Goal: Transaction & Acquisition: Purchase product/service

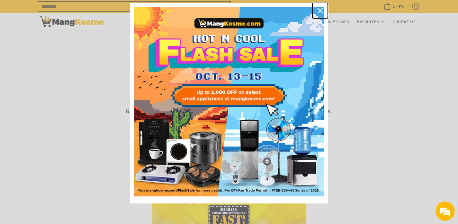
click at [317, 8] on icon "close icon" at bounding box center [319, 10] width 5 height 5
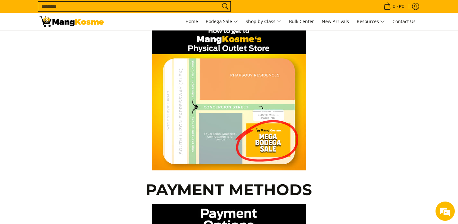
scroll to position [122, 0]
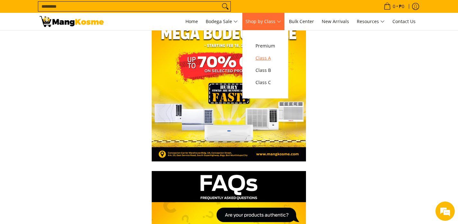
click at [271, 58] on span "Class A" at bounding box center [265, 58] width 20 height 8
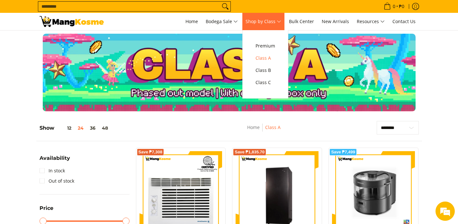
click at [261, 25] on span "Shop by Class" at bounding box center [263, 22] width 36 height 8
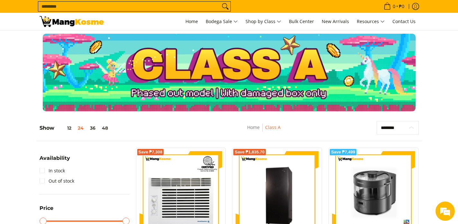
click at [403, 130] on select "**********" at bounding box center [397, 127] width 42 height 13
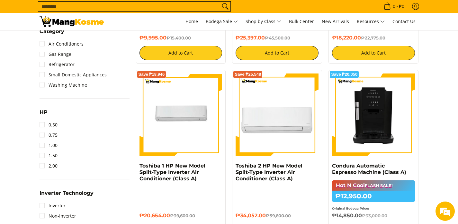
scroll to position [413, 0]
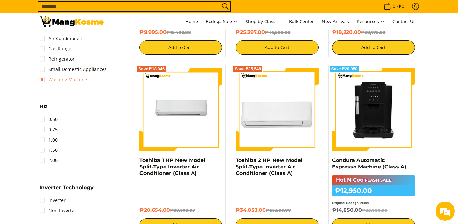
click at [71, 80] on link "Washing Machine" at bounding box center [64, 80] width 48 height 10
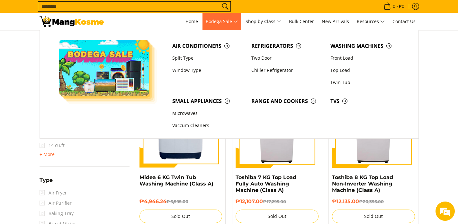
scroll to position [579, 0]
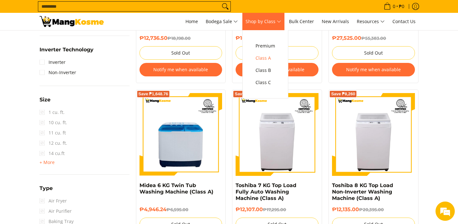
click at [279, 24] on span "Shop by Class" at bounding box center [263, 22] width 36 height 8
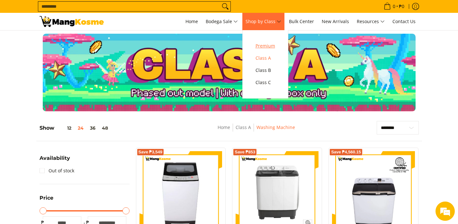
click at [270, 46] on span "Premium" at bounding box center [265, 46] width 20 height 8
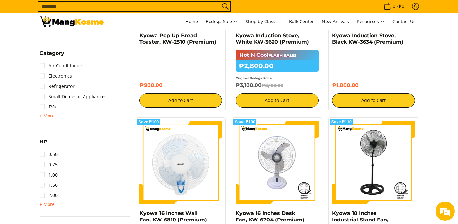
scroll to position [388, 0]
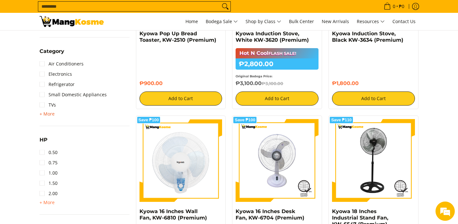
click at [53, 112] on span "+ More" at bounding box center [47, 113] width 15 height 5
click at [68, 118] on link "Washing Machine" at bounding box center [64, 115] width 48 height 10
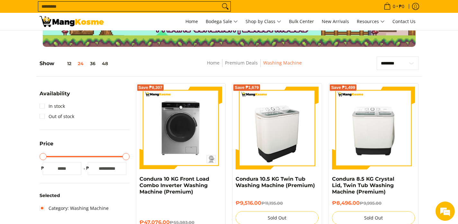
scroll to position [119, 0]
